Goal: Find specific page/section: Find specific page/section

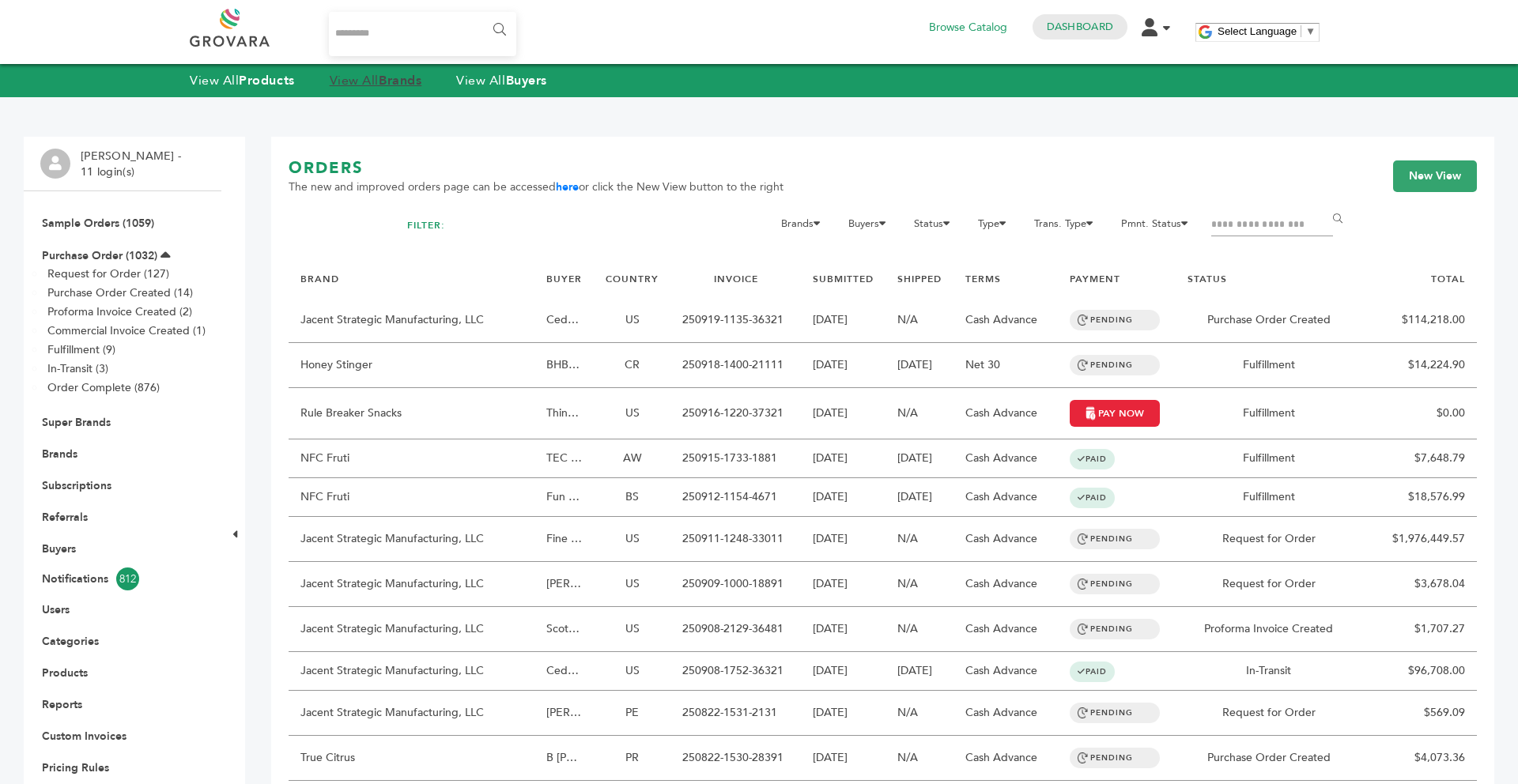
click at [395, 81] on strong "Brands" at bounding box center [399, 81] width 42 height 18
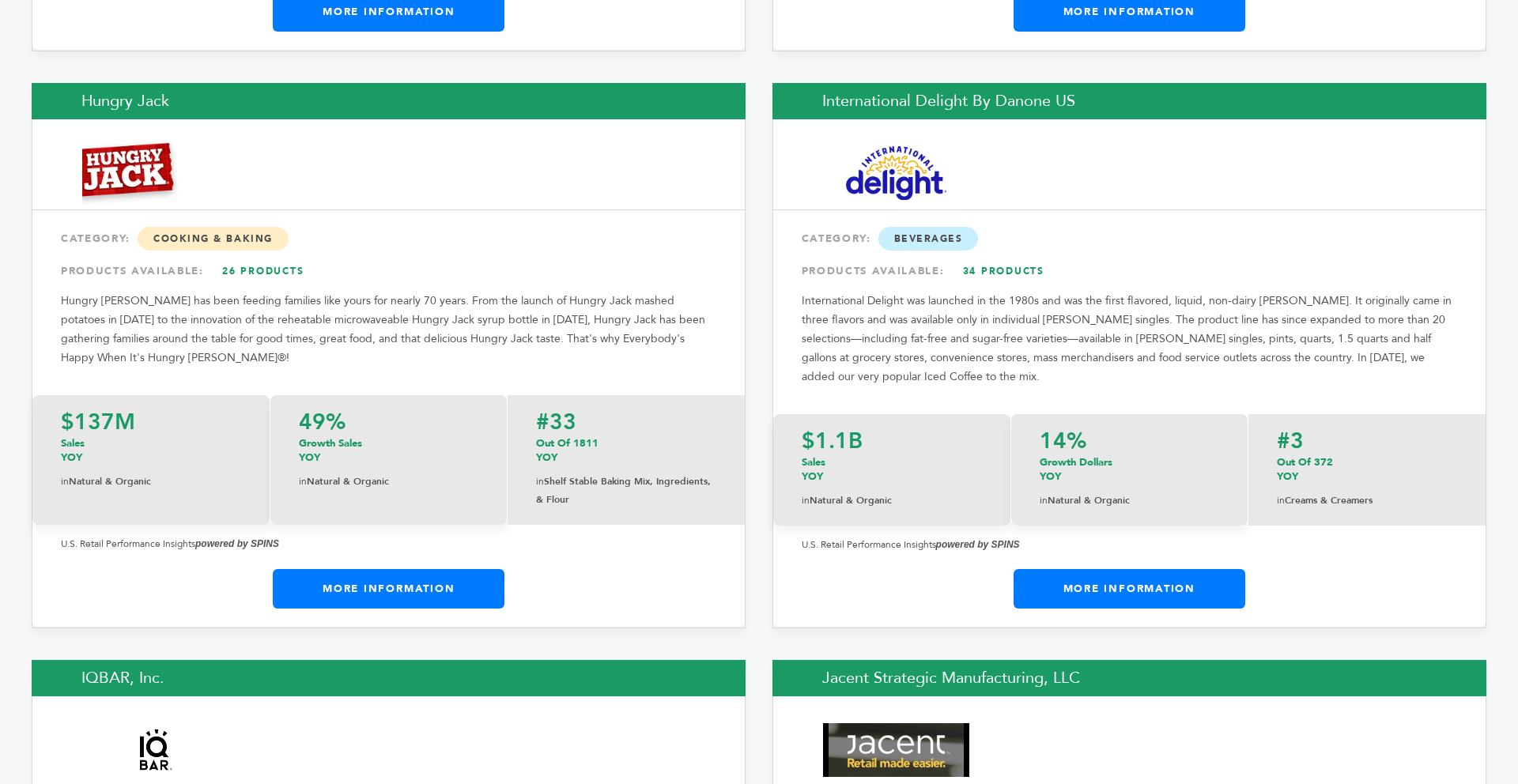
scroll to position [12669, 0]
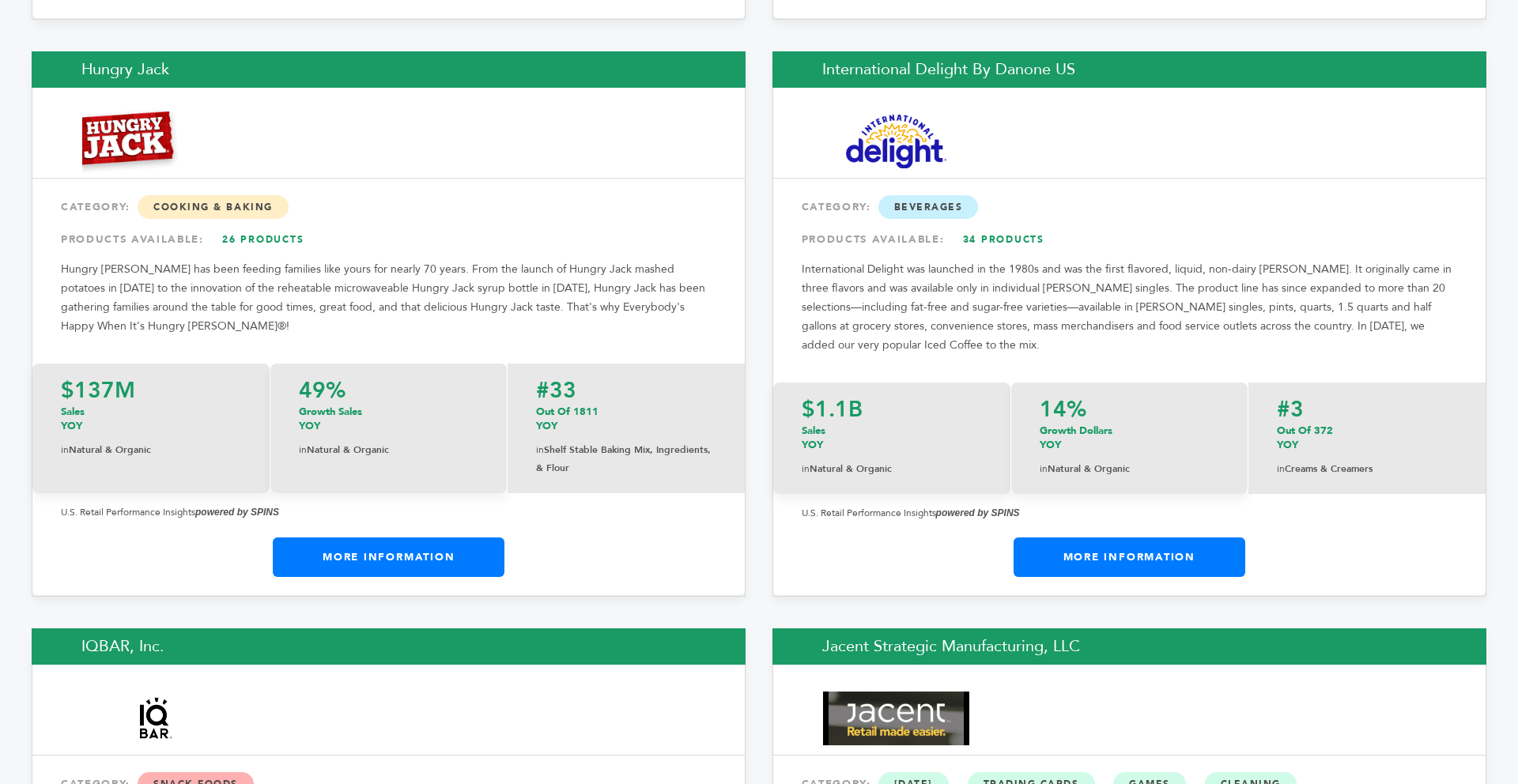
drag, startPoint x: 1513, startPoint y: 29, endPoint x: 1480, endPoint y: 386, distance: 358.5
click at [475, 538] on link "More Information" at bounding box center [388, 557] width 231 height 39
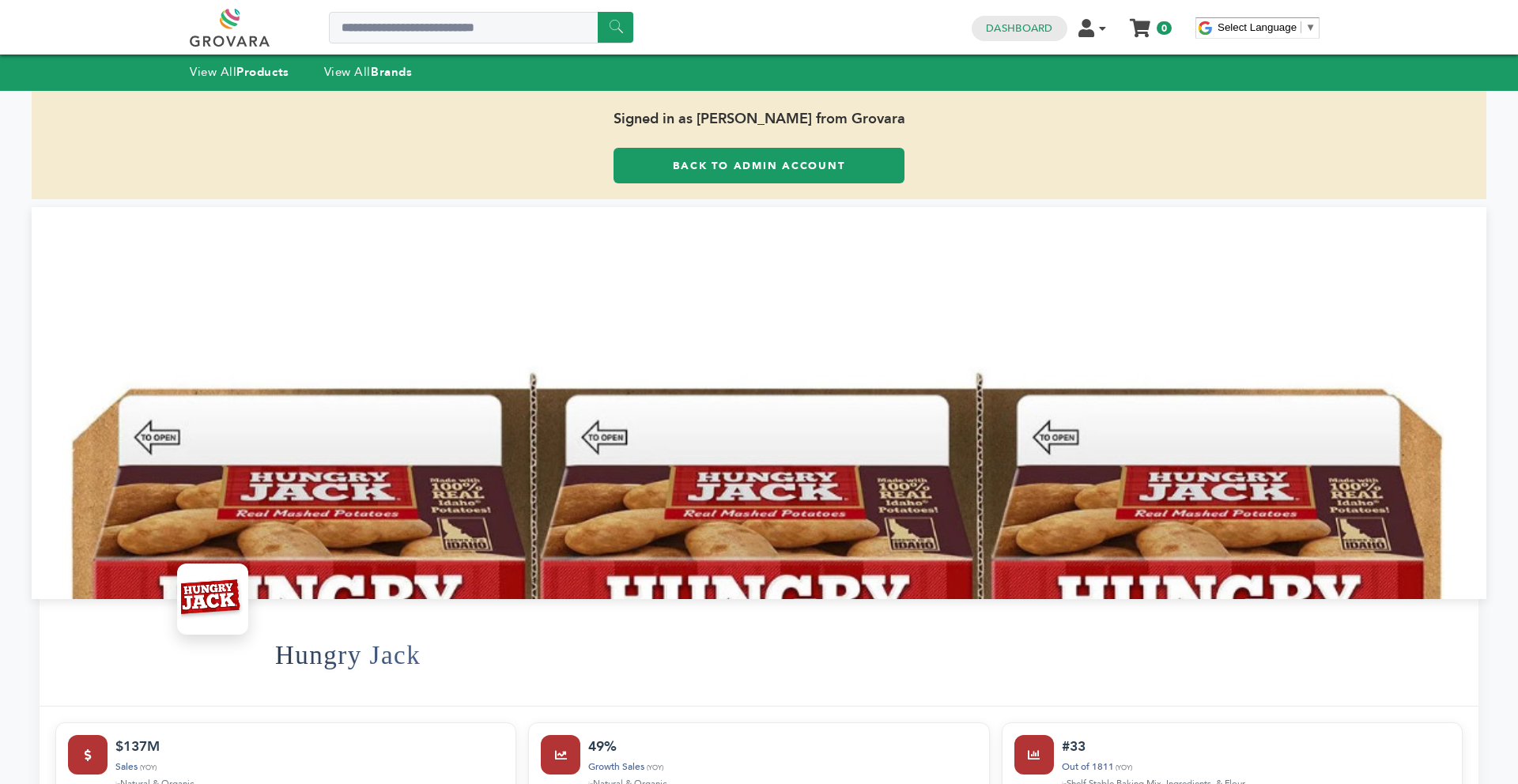
drag, startPoint x: 0, startPoint y: 0, endPoint x: 433, endPoint y: 387, distance: 580.7
click at [447, 410] on div at bounding box center [759, 403] width 1455 height 392
click at [362, 71] on link "View All Brands" at bounding box center [368, 72] width 89 height 16
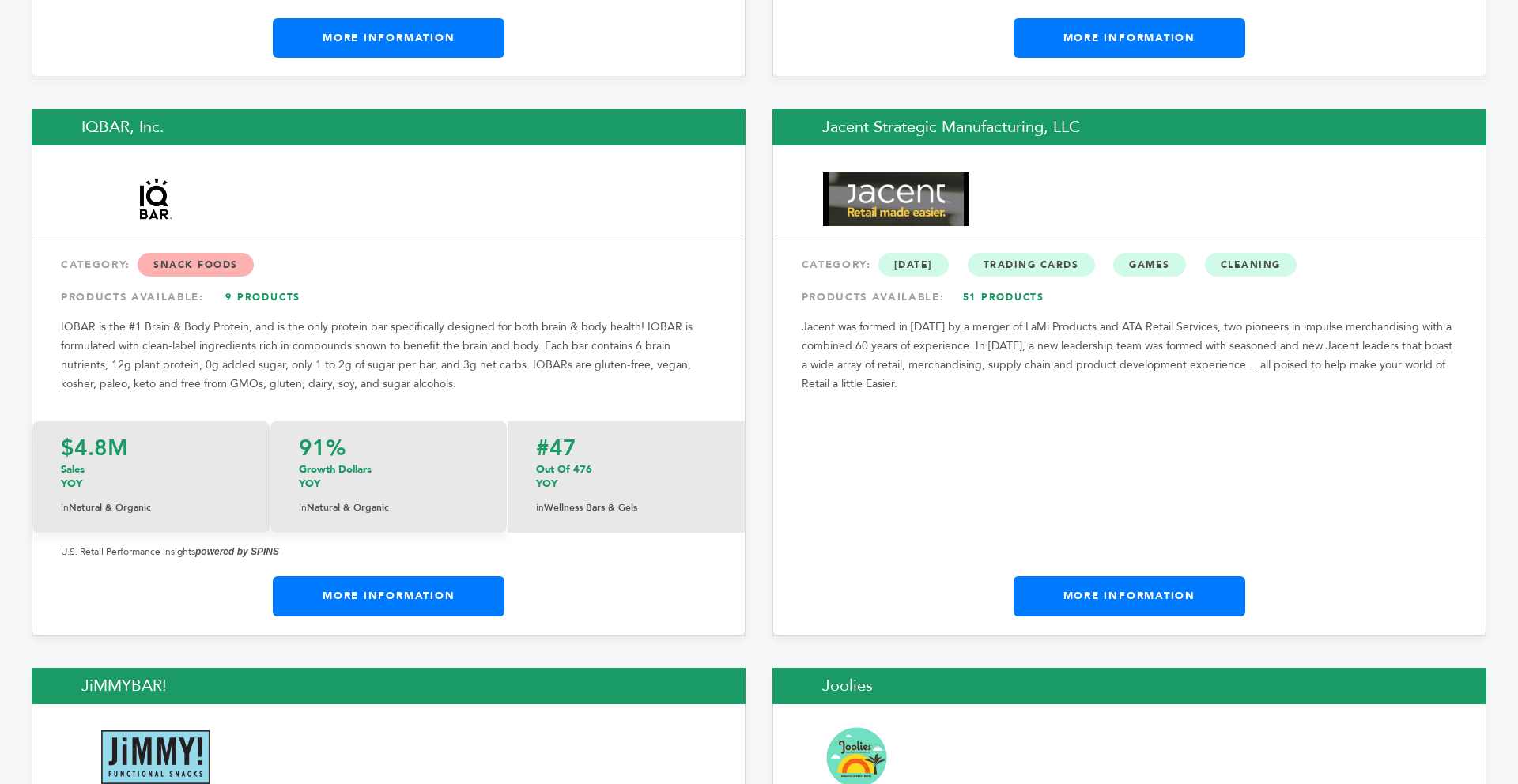
scroll to position [12564, 0]
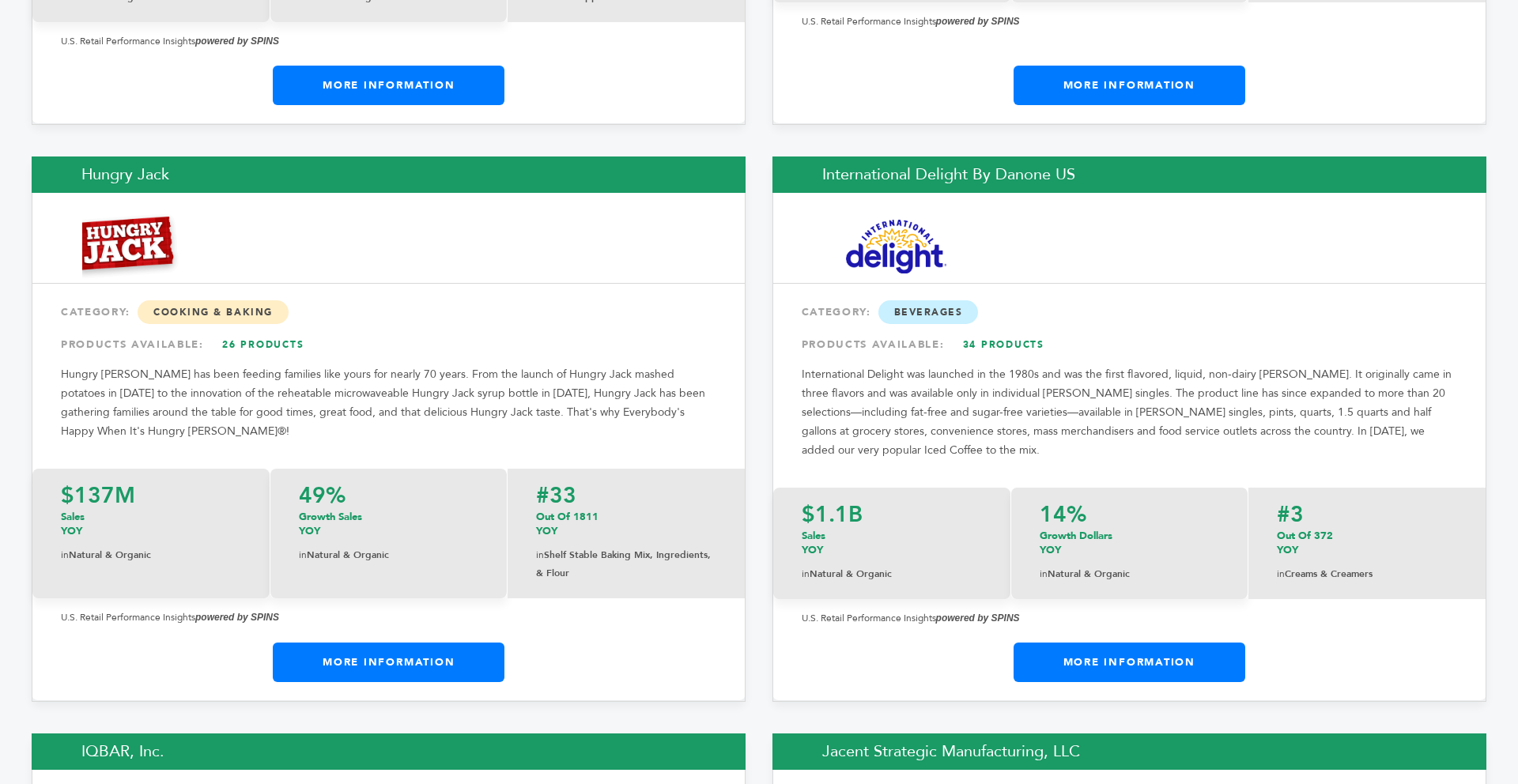
click at [460, 643] on link "More Information" at bounding box center [388, 663] width 231 height 39
click at [458, 643] on link "More Information" at bounding box center [388, 663] width 231 height 39
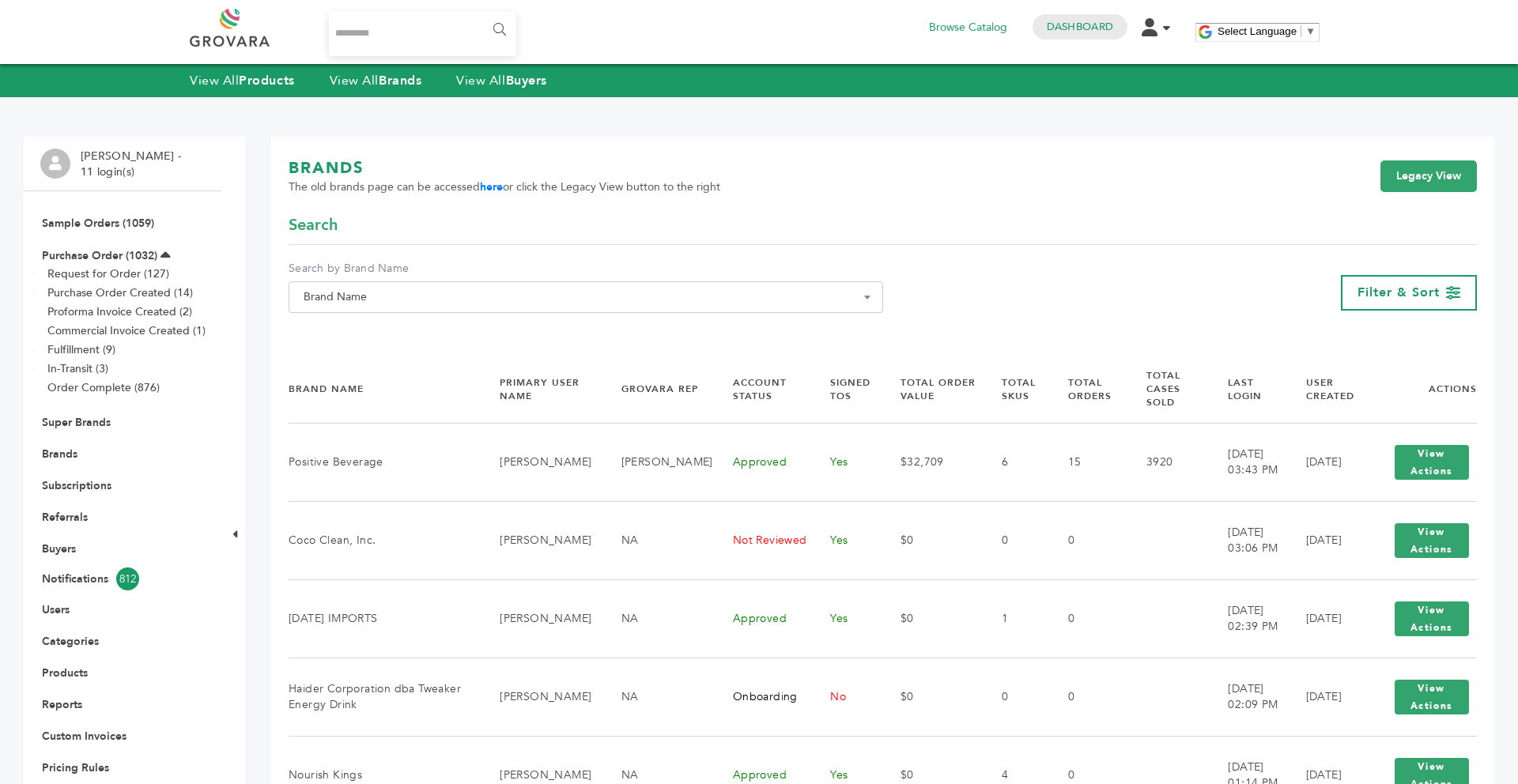
click at [383, 303] on span "Brand Name" at bounding box center [586, 297] width 577 height 22
click at [368, 331] on input "Search" at bounding box center [586, 326] width 587 height 20
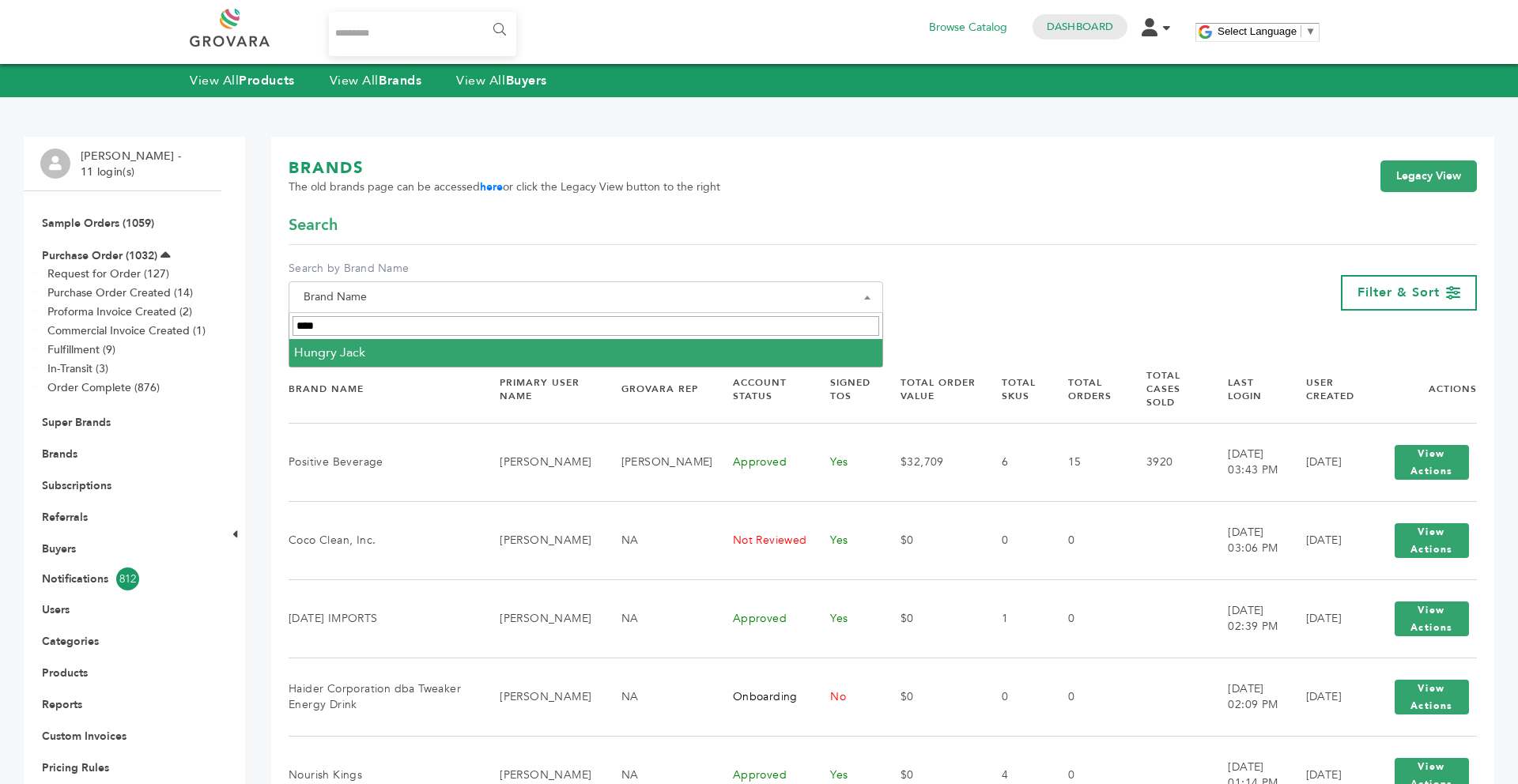
type input "****"
select select "**********"
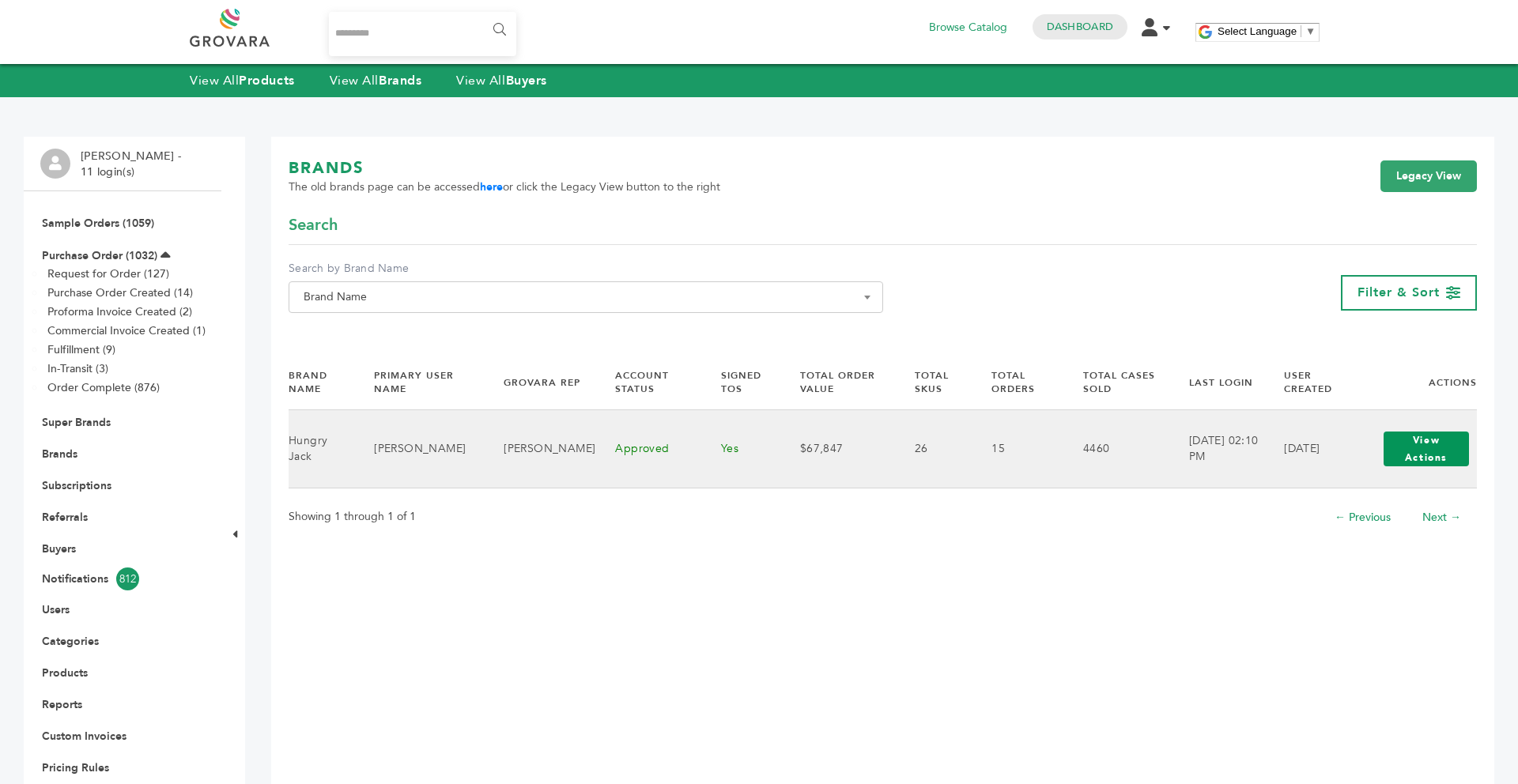
click at [1414, 443] on button "View Actions" at bounding box center [1426, 448] width 86 height 34
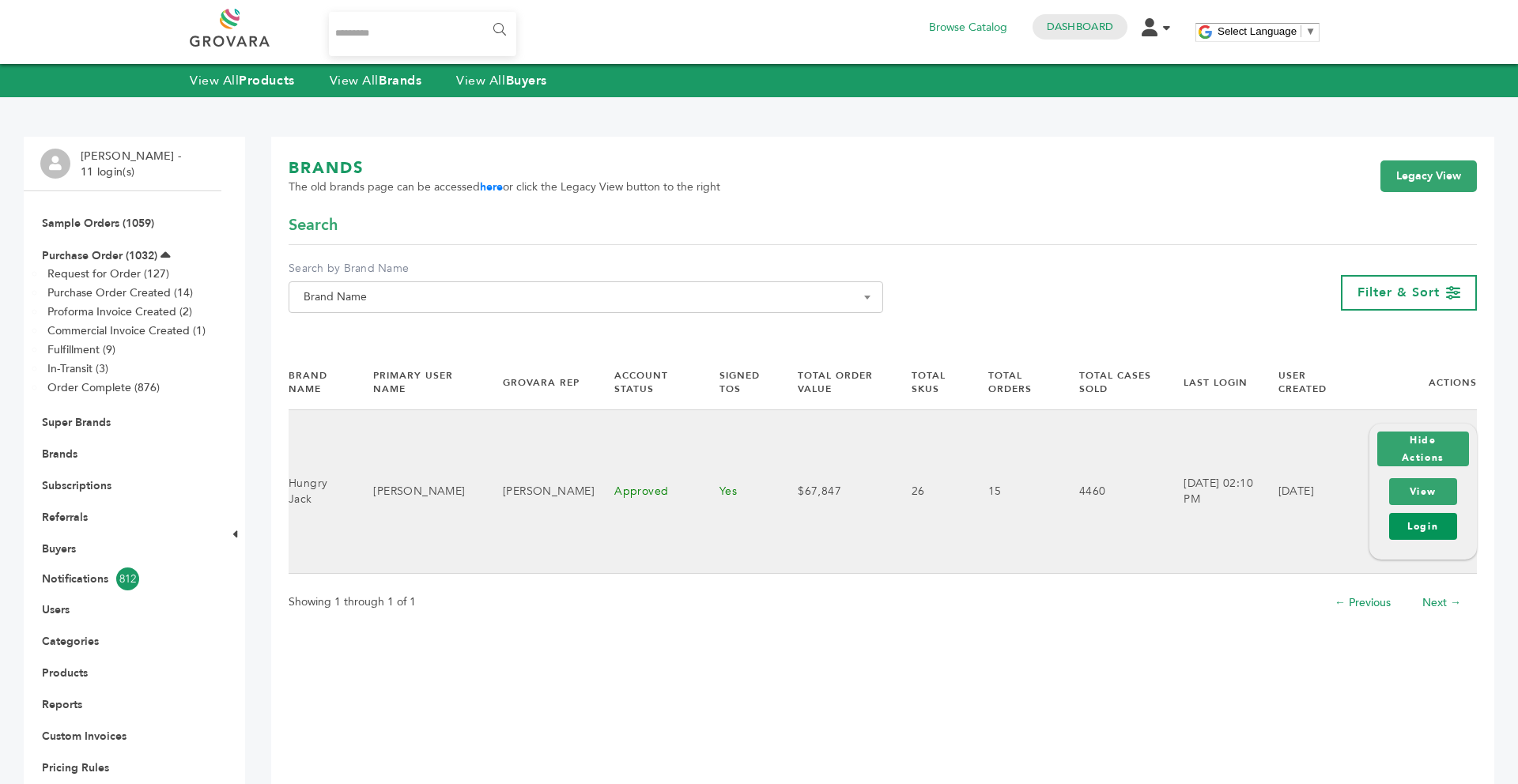
click at [1419, 537] on link "Login" at bounding box center [1422, 526] width 68 height 27
